Goal: Task Accomplishment & Management: Use online tool/utility

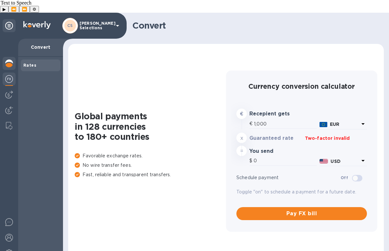
click at [9, 57] on div at bounding box center [9, 64] width 13 height 14
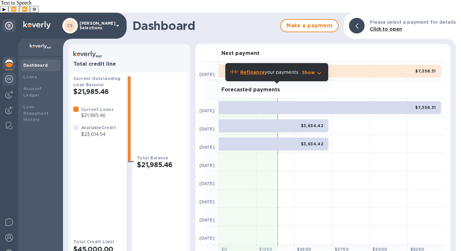
click at [13, 72] on div at bounding box center [9, 79] width 13 height 14
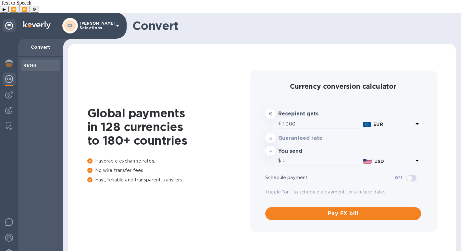
type input "1,183.77"
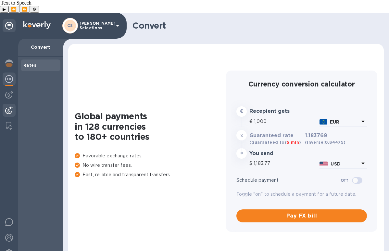
click at [8, 106] on img at bounding box center [9, 110] width 8 height 8
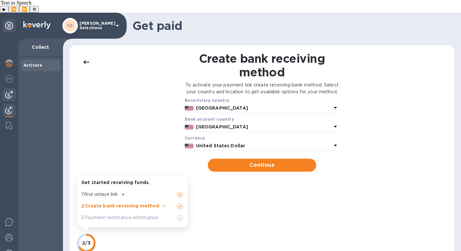
click at [10, 91] on img at bounding box center [9, 95] width 8 height 8
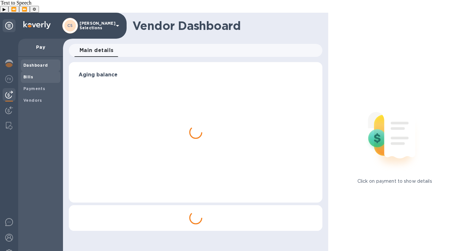
click at [31, 74] on b "Bills" at bounding box center [28, 76] width 10 height 5
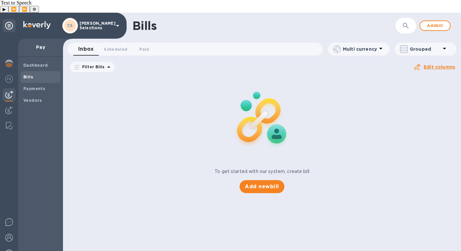
click at [0, 0] on icon at bounding box center [0, 0] width 0 height 0
click at [261, 182] on span "Add new bill" at bounding box center [262, 186] width 34 height 8
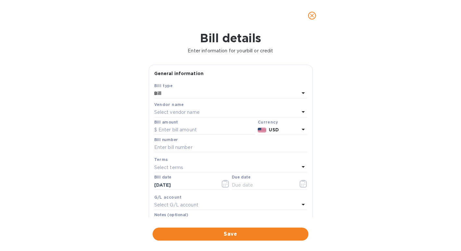
click at [169, 112] on p "Select vendor name" at bounding box center [176, 112] width 45 height 7
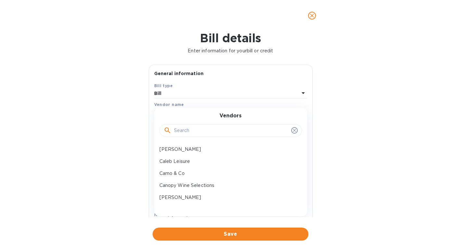
click at [186, 129] on input "text" at bounding box center [231, 131] width 115 height 10
type input "soil"
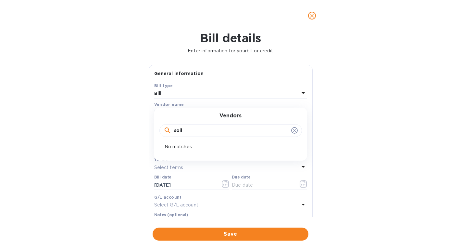
click at [311, 15] on icon "close" at bounding box center [312, 15] width 6 height 6
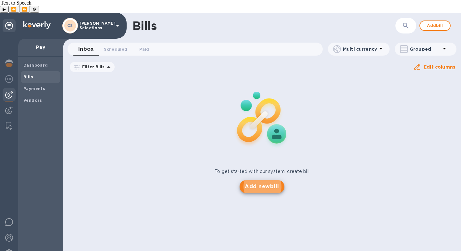
click at [140, 105] on div "To get started with our system, create bill Add new bill" at bounding box center [261, 134] width 403 height 122
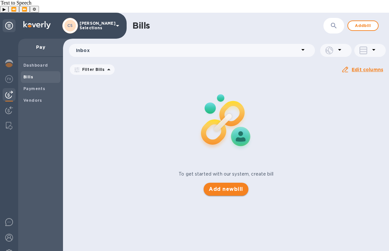
click at [236, 182] on button "Add new bill" at bounding box center [226, 188] width 44 height 13
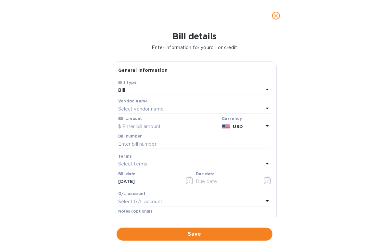
click at [153, 110] on p "Select vendor name" at bounding box center [140, 109] width 45 height 7
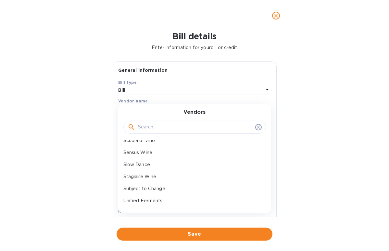
scroll to position [298, 0]
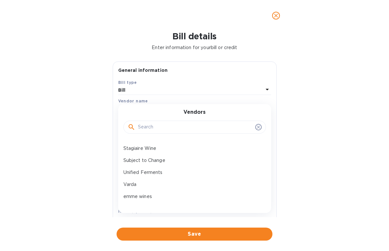
click at [79, 136] on div "Bill details Enter information for your bill or credit General information Save…" at bounding box center [194, 140] width 389 height 219
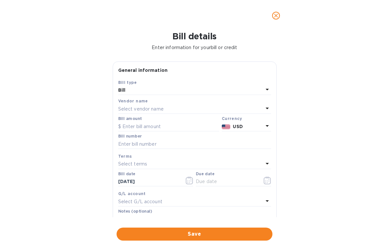
click at [274, 19] on icon "close" at bounding box center [276, 15] width 6 height 6
